Goal: Find specific page/section: Find specific page/section

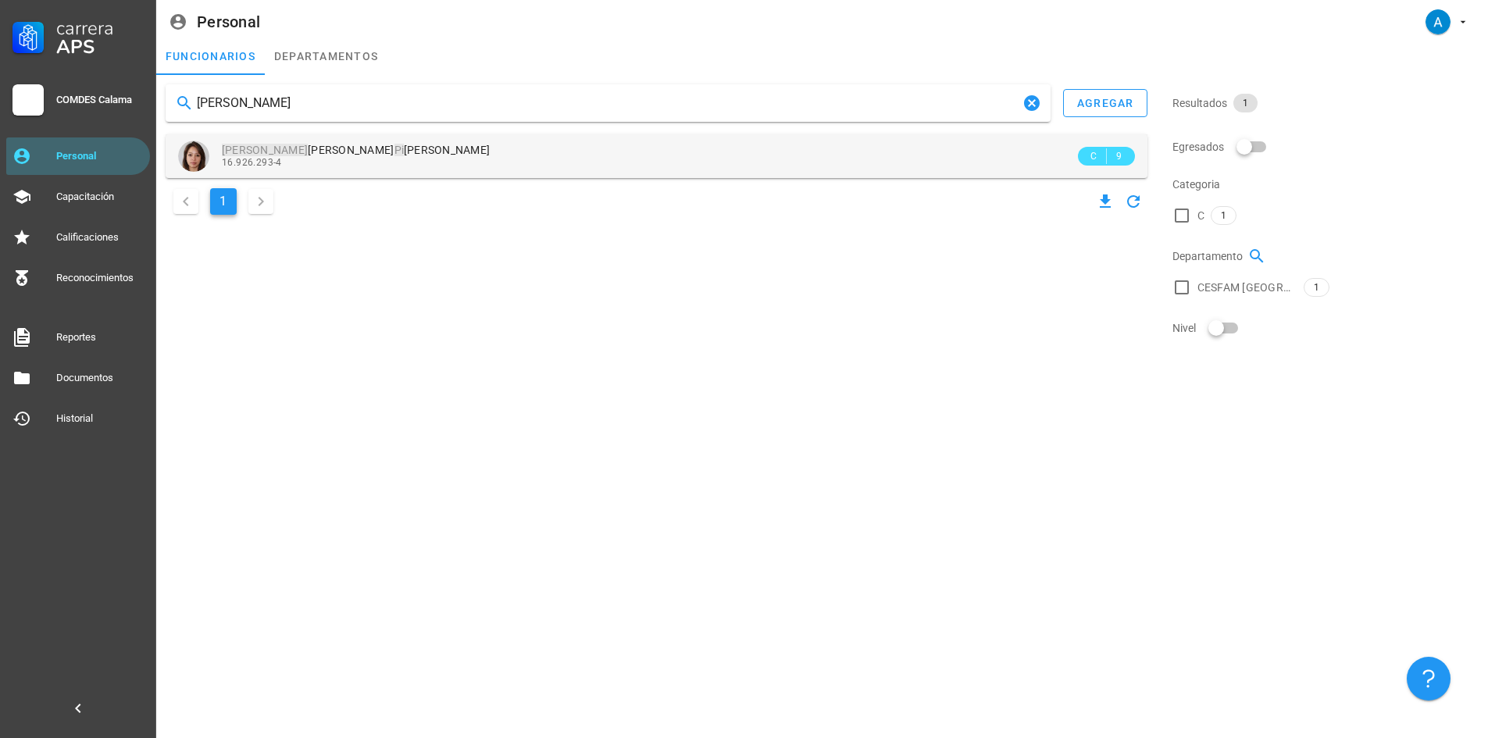
type input "[PERSON_NAME]"
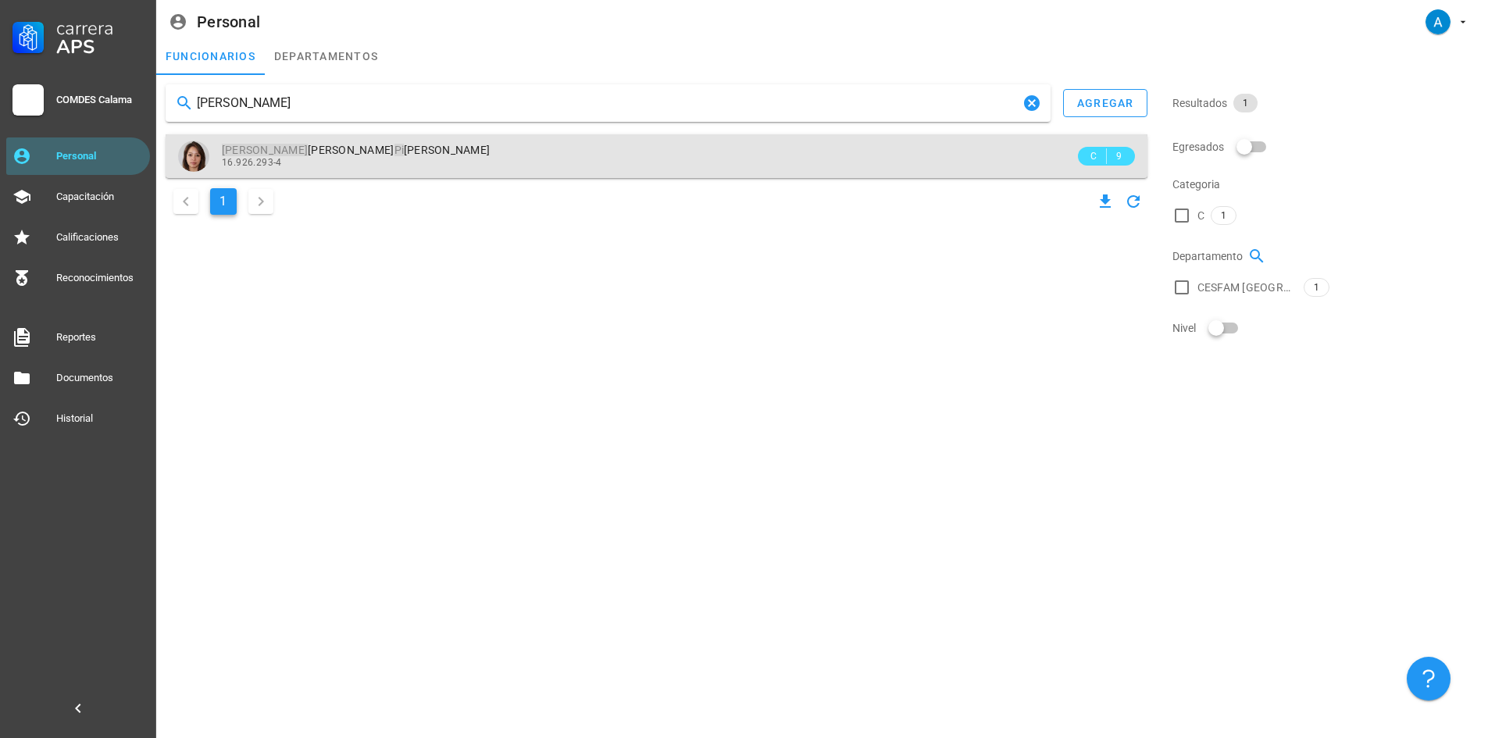
click at [288, 156] on span "[PERSON_NAME] [PERSON_NAME] Valencia" at bounding box center [356, 150] width 268 height 13
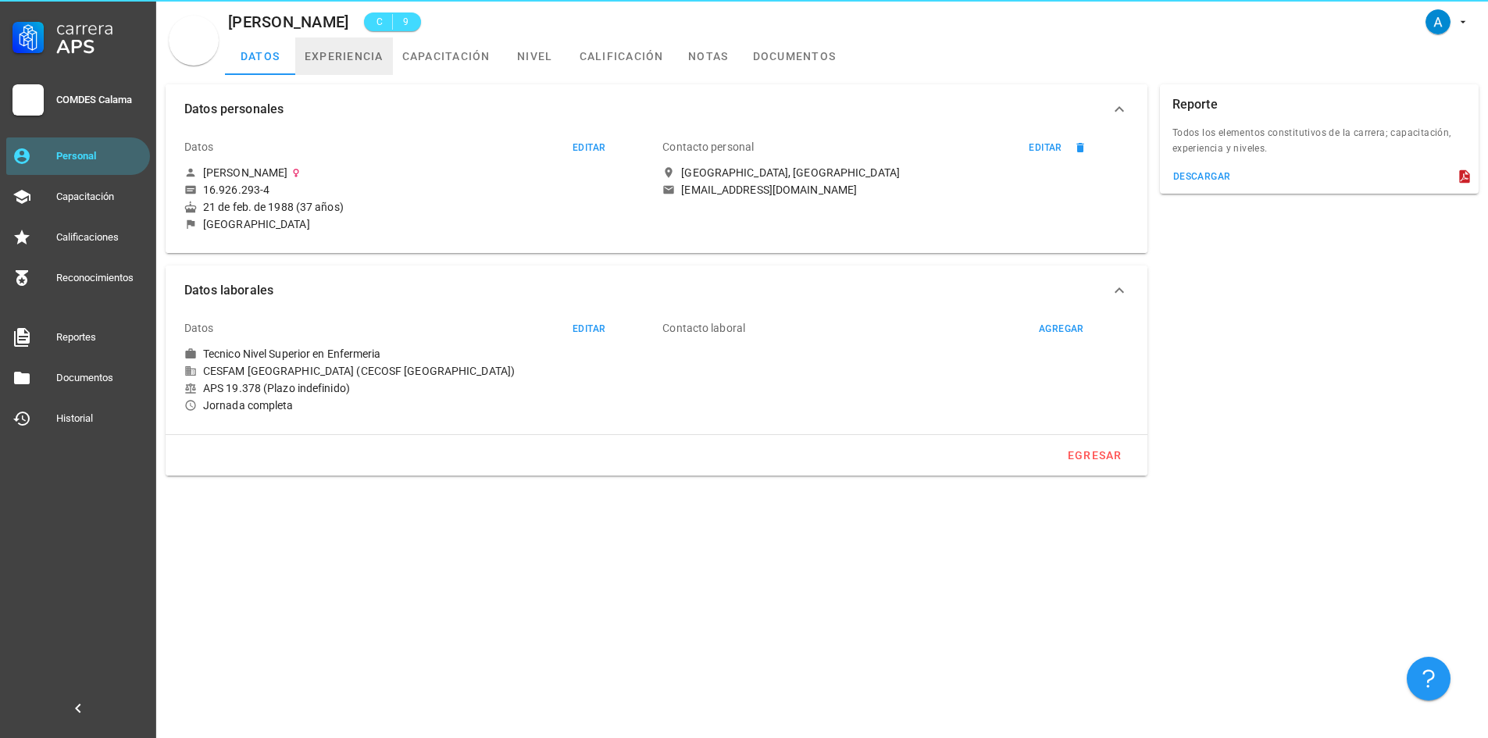
click at [352, 54] on link "experiencia" at bounding box center [344, 57] width 98 height 38
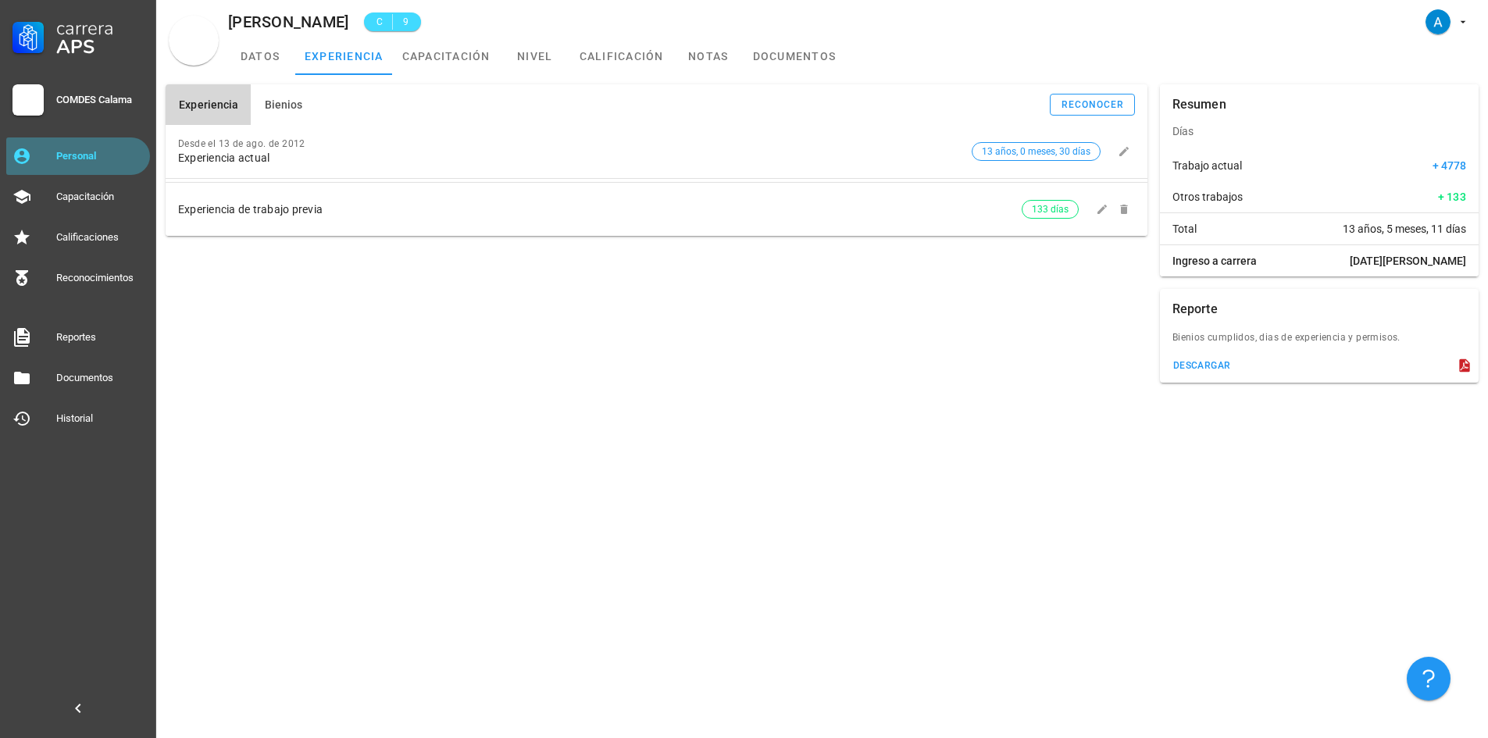
click at [80, 145] on div "Personal" at bounding box center [100, 156] width 88 height 25
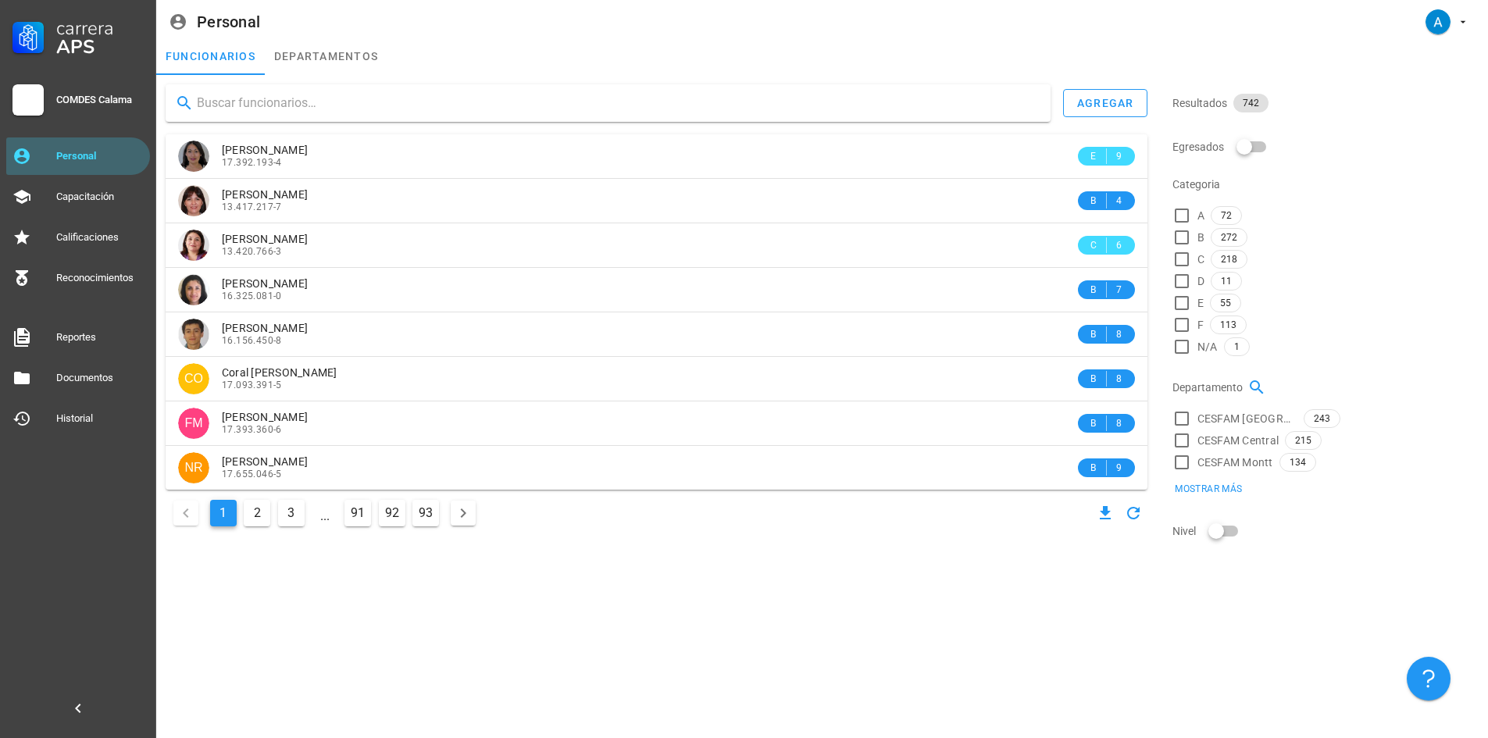
click at [256, 102] on input "text" at bounding box center [617, 103] width 841 height 25
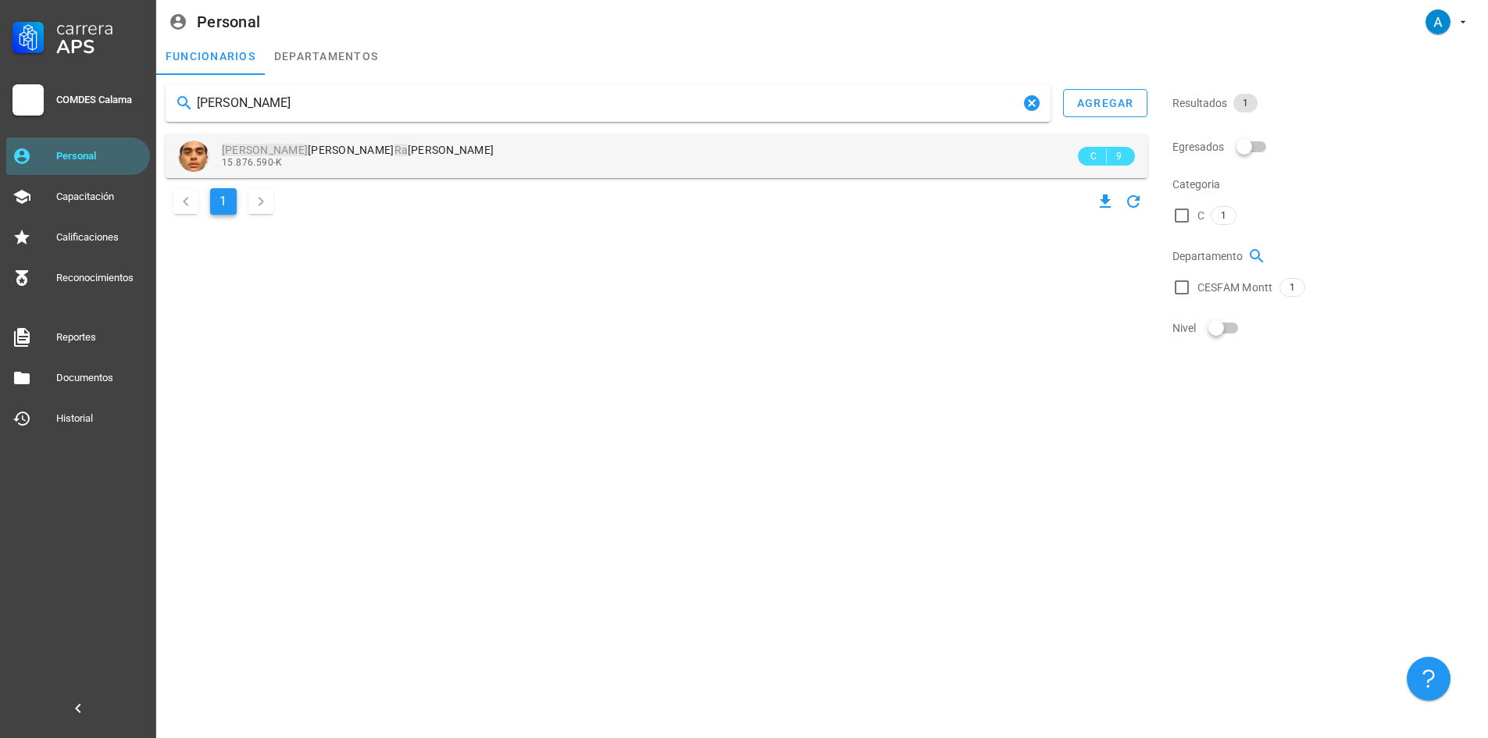
type input "[PERSON_NAME]"
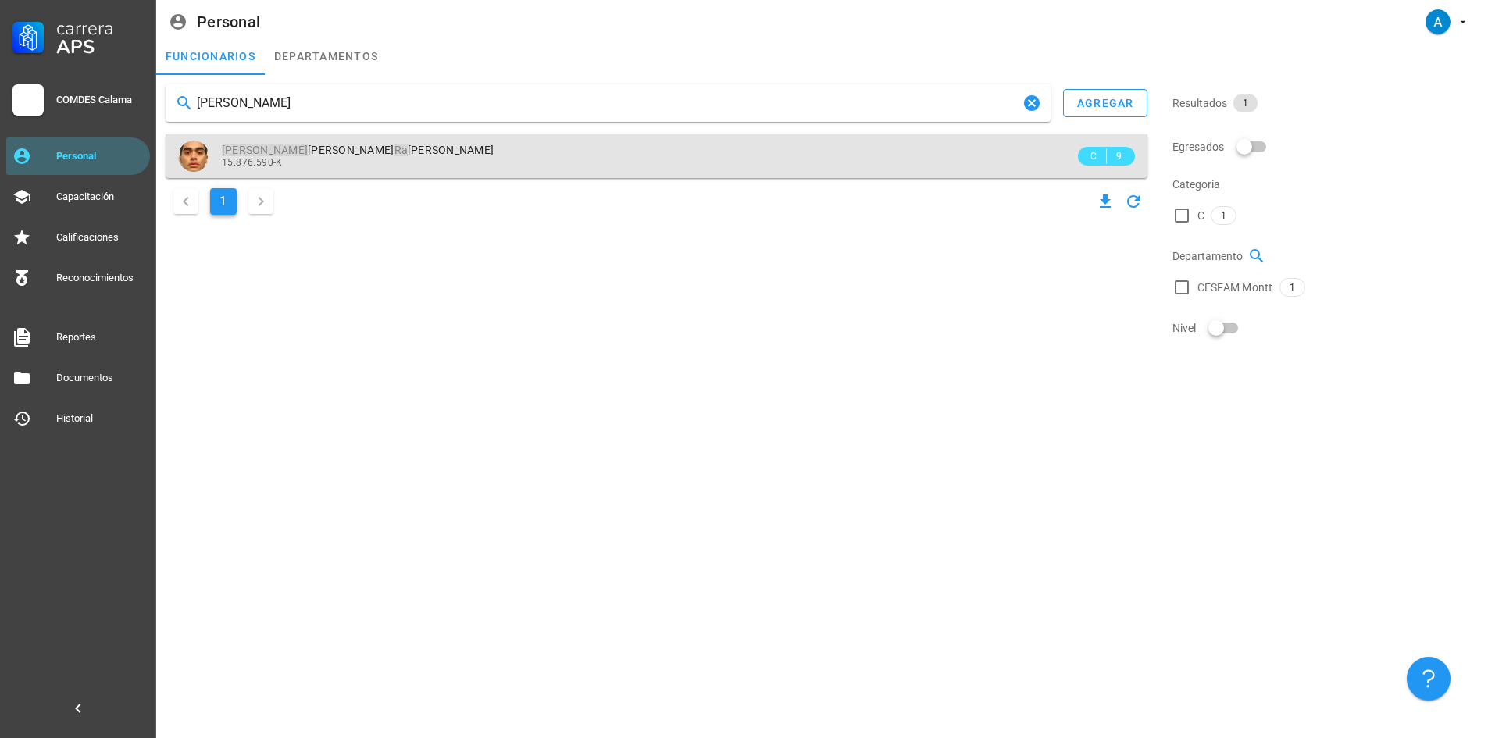
click at [288, 143] on div "[PERSON_NAME] Ra [PERSON_NAME] 15.876.590-K" at bounding box center [648, 155] width 853 height 43
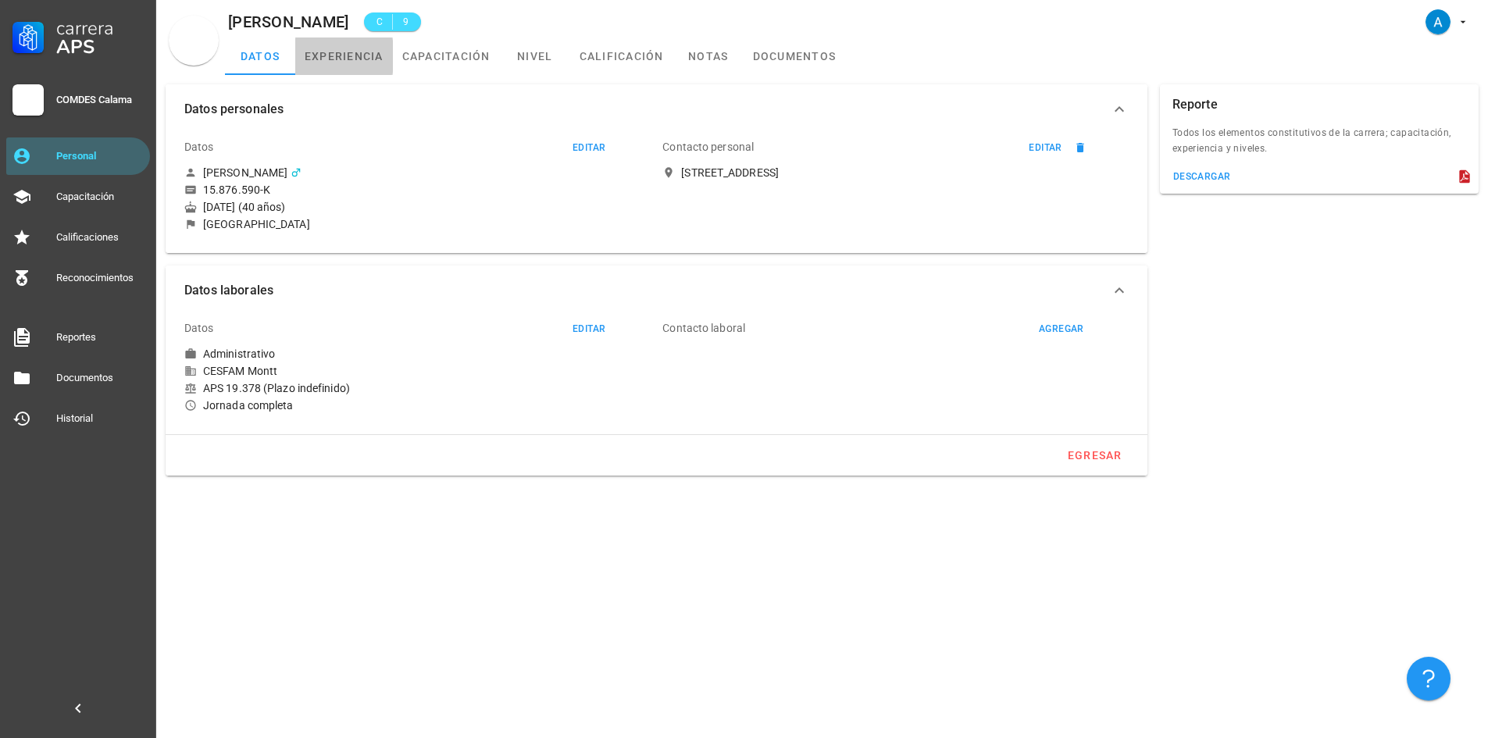
click at [359, 59] on link "experiencia" at bounding box center [344, 57] width 98 height 38
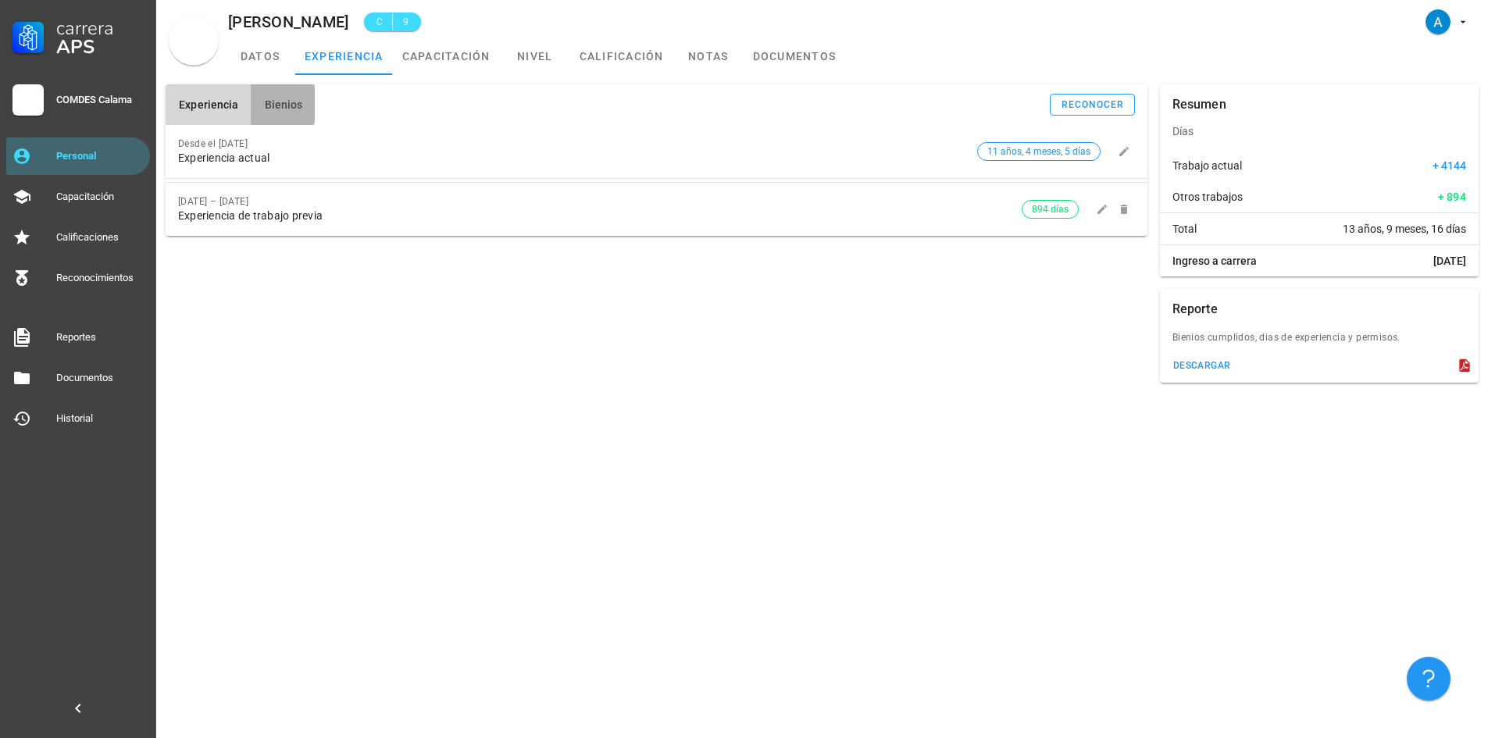
click at [300, 106] on button "Bienios" at bounding box center [283, 104] width 64 height 41
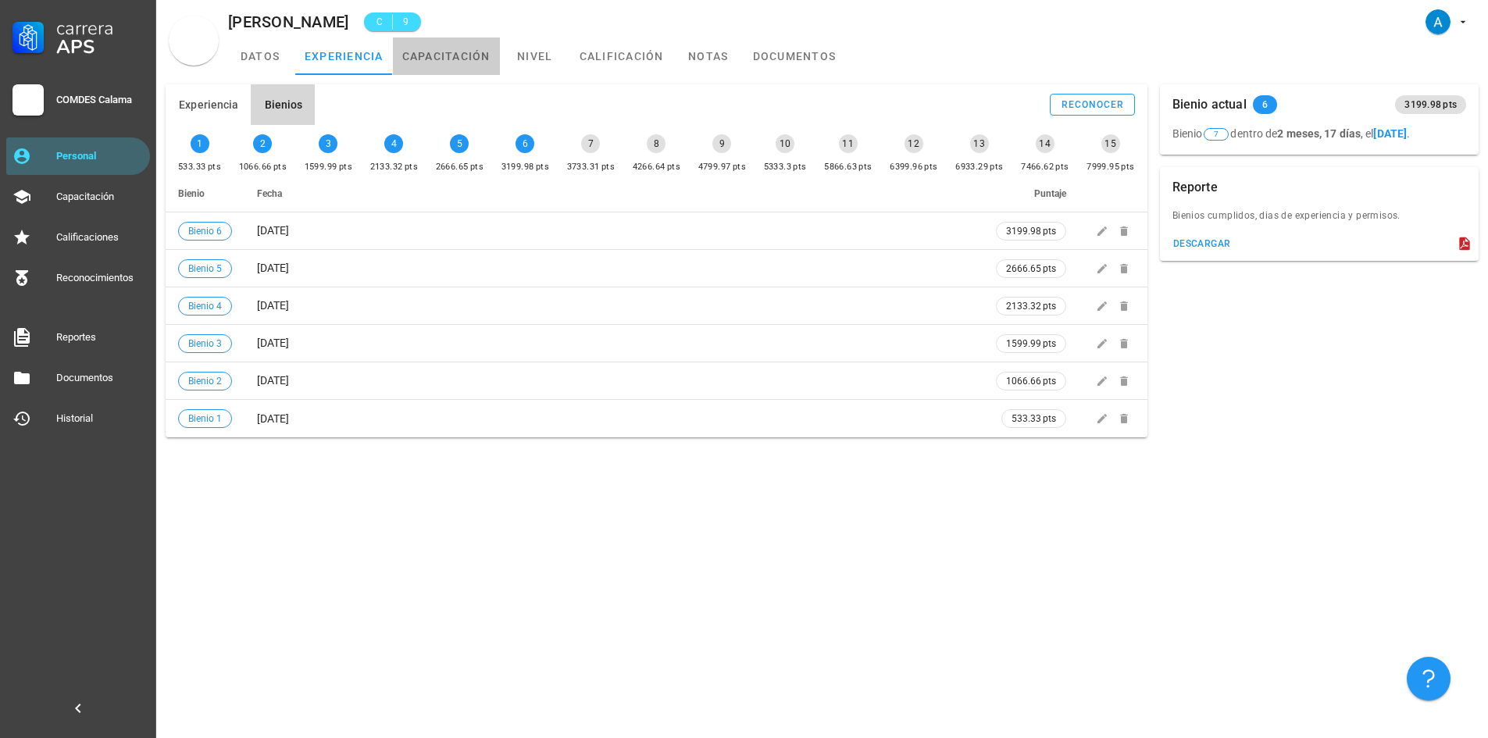
click at [448, 61] on link "capacitación" at bounding box center [446, 57] width 107 height 38
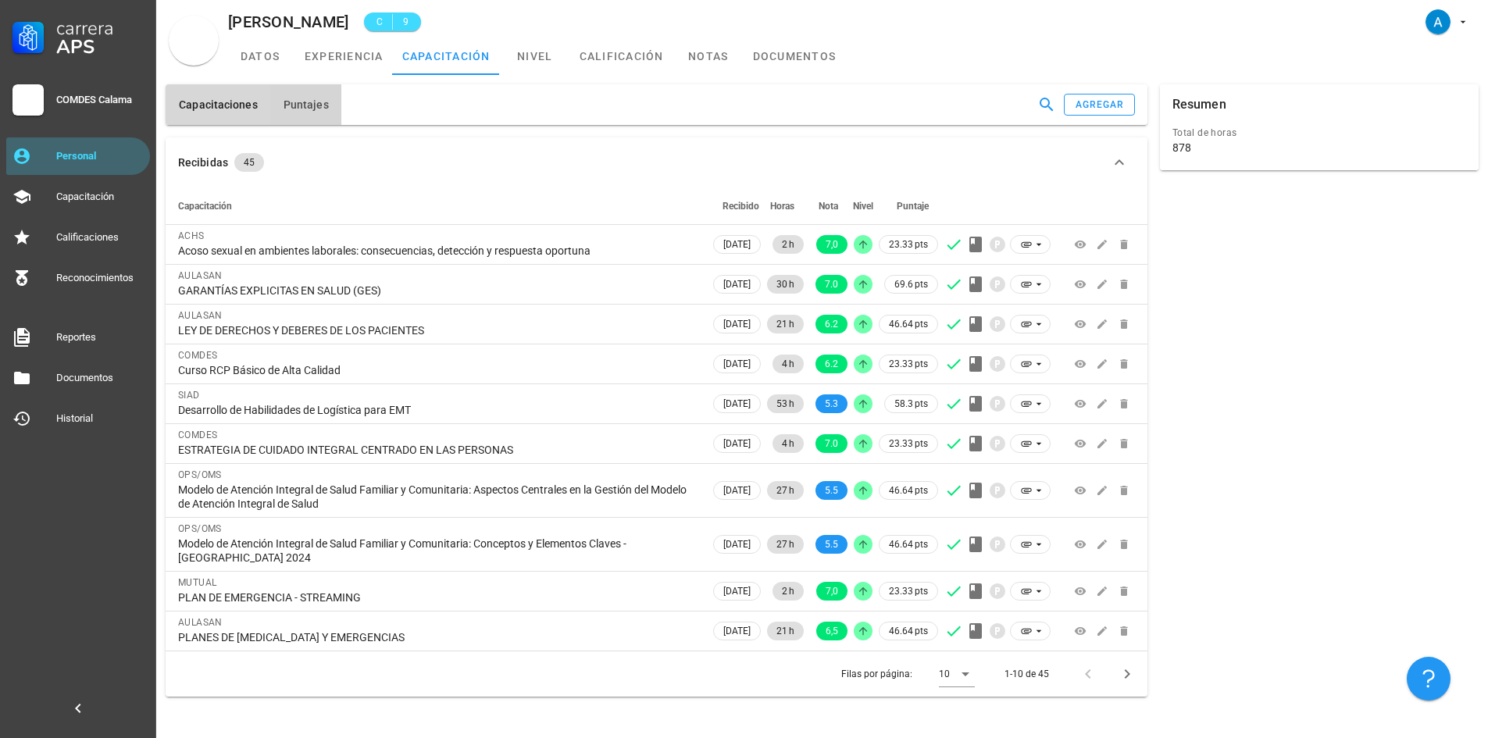
click at [319, 102] on span "Puntajes" at bounding box center [306, 104] width 46 height 13
